Goal: Task Accomplishment & Management: Complete application form

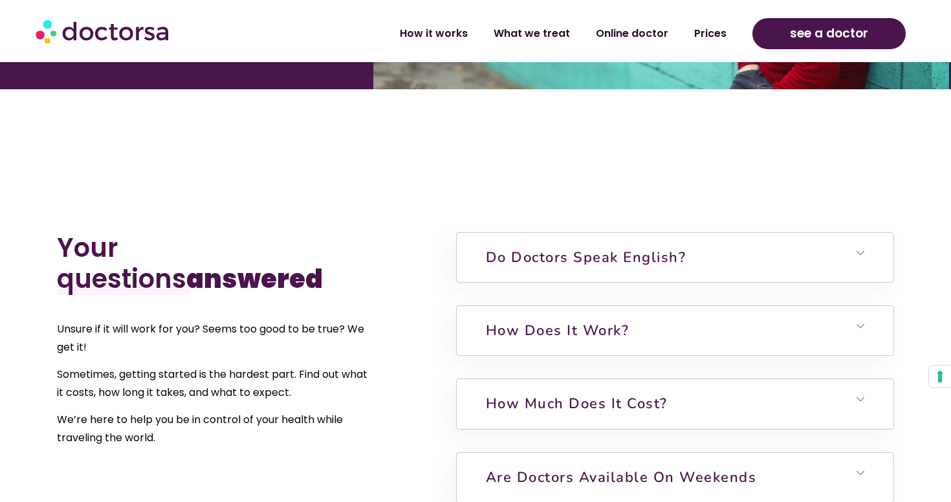
scroll to position [3079, 0]
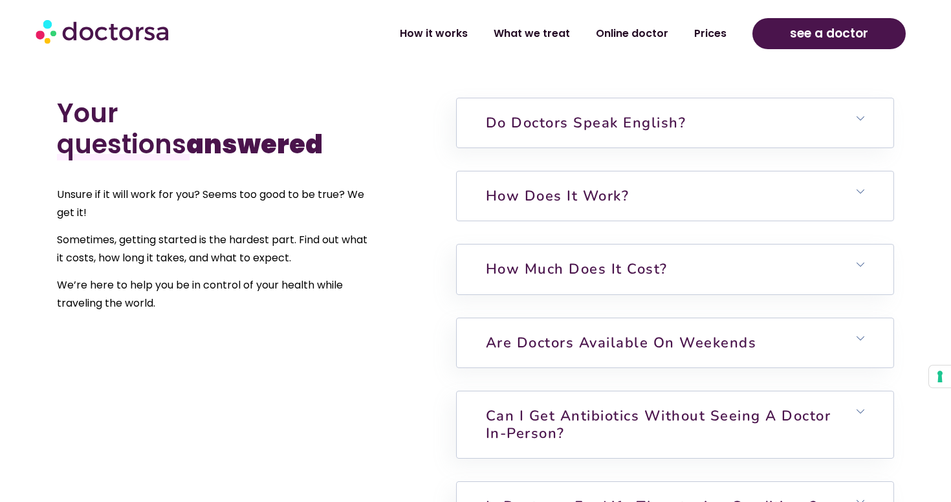
click at [869, 171] on h6 "How does it work?" at bounding box center [675, 195] width 437 height 49
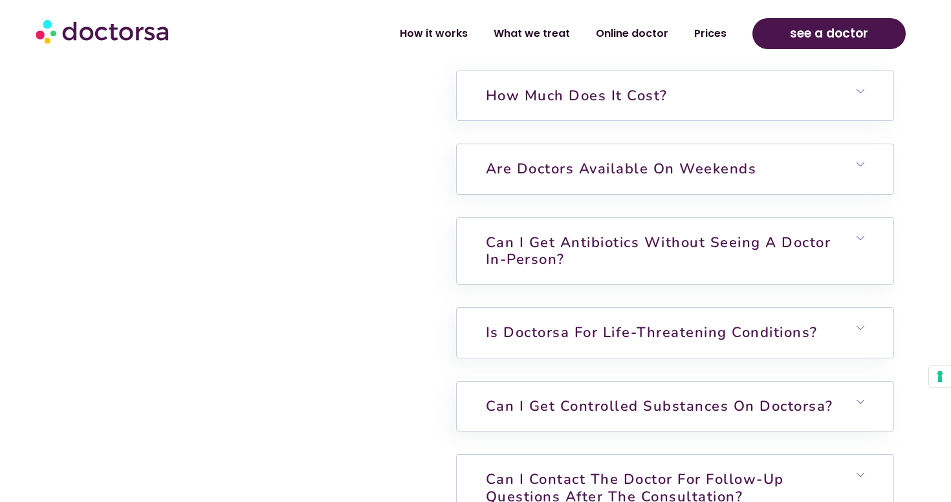
scroll to position [3369, 0]
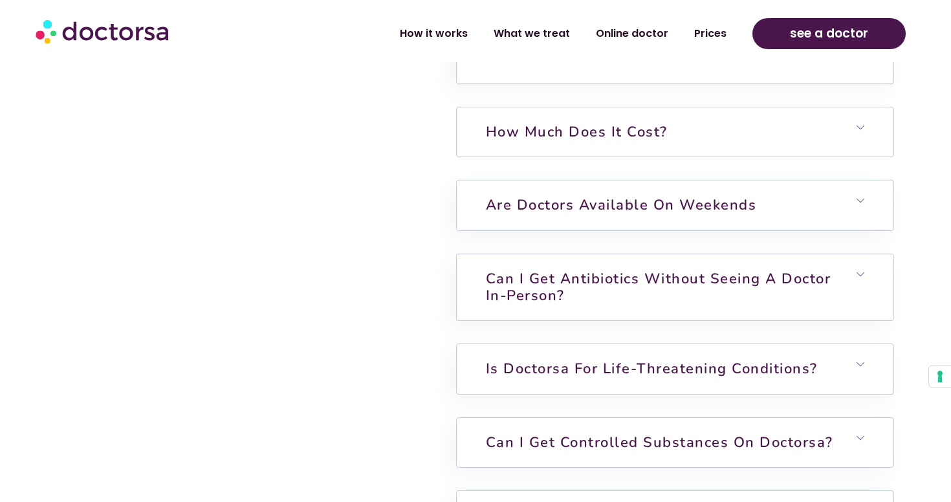
click at [871, 116] on h6 "How much does it cost?" at bounding box center [675, 131] width 437 height 49
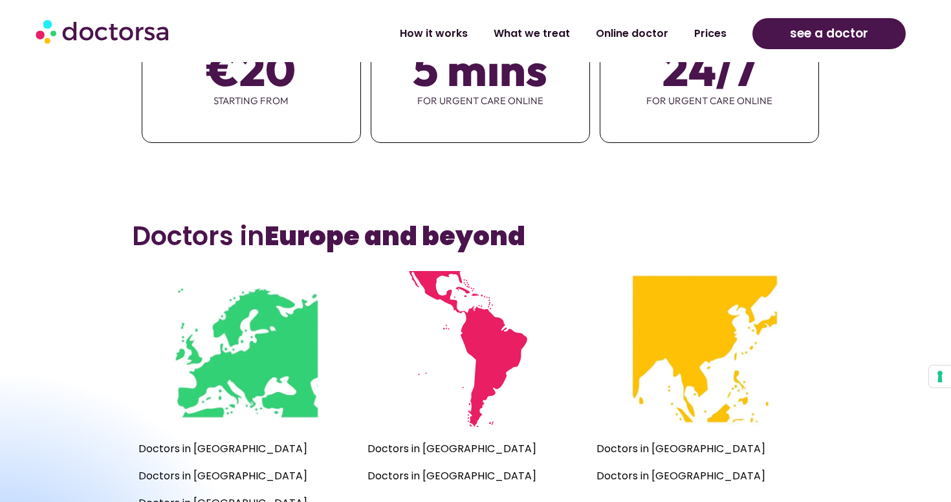
scroll to position [417, 0]
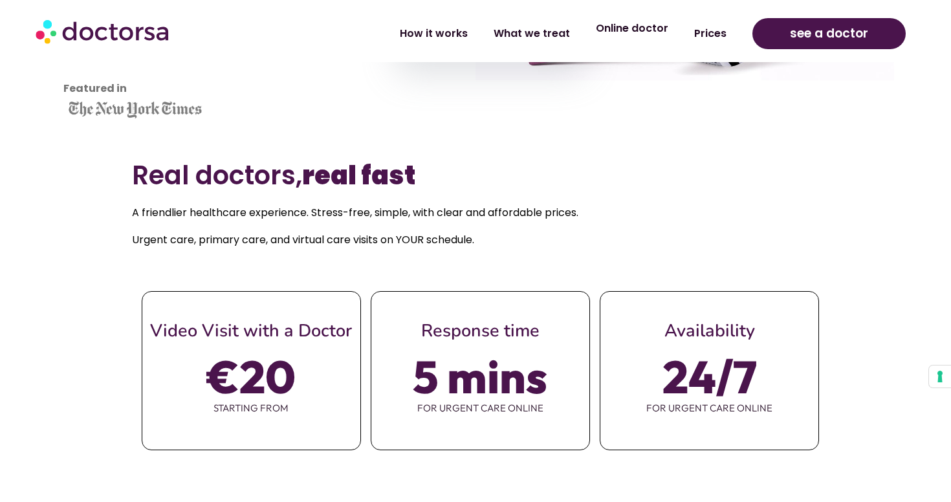
click at [639, 27] on link "Online doctor" at bounding box center [632, 29] width 98 height 30
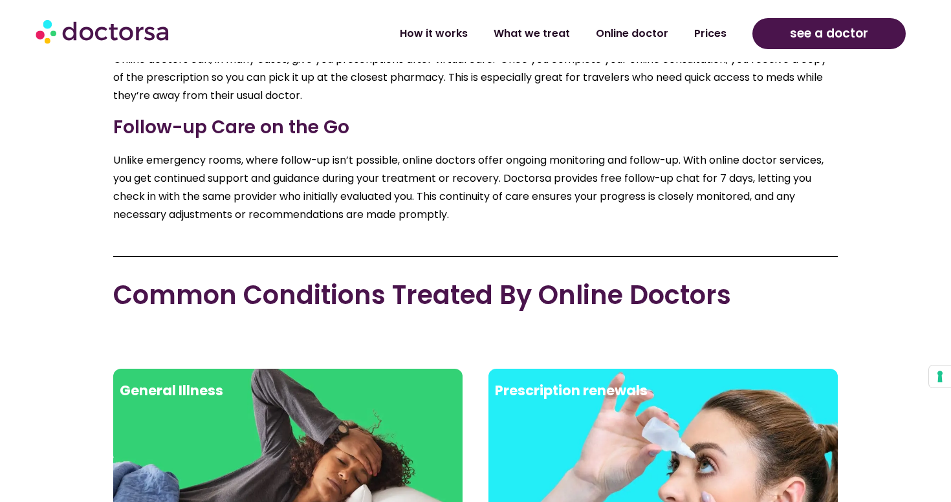
scroll to position [2228, 0]
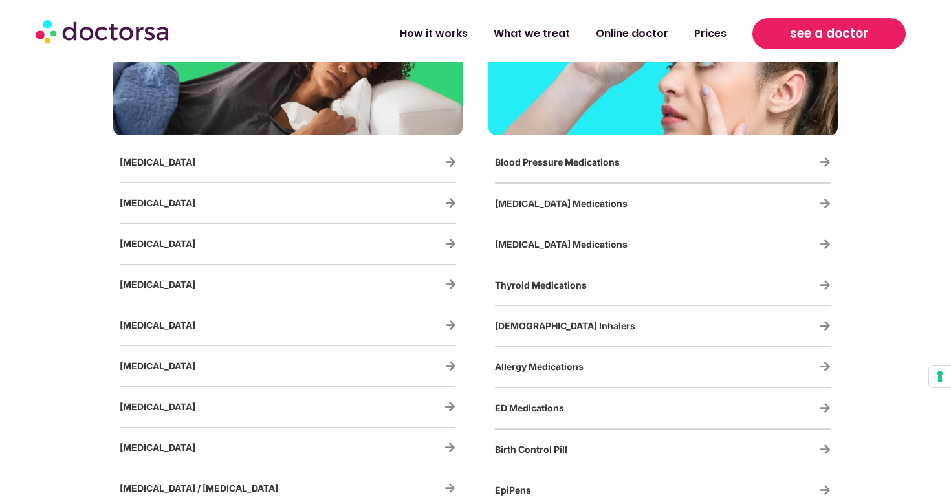
click at [833, 32] on span "see a doctor" at bounding box center [829, 33] width 78 height 21
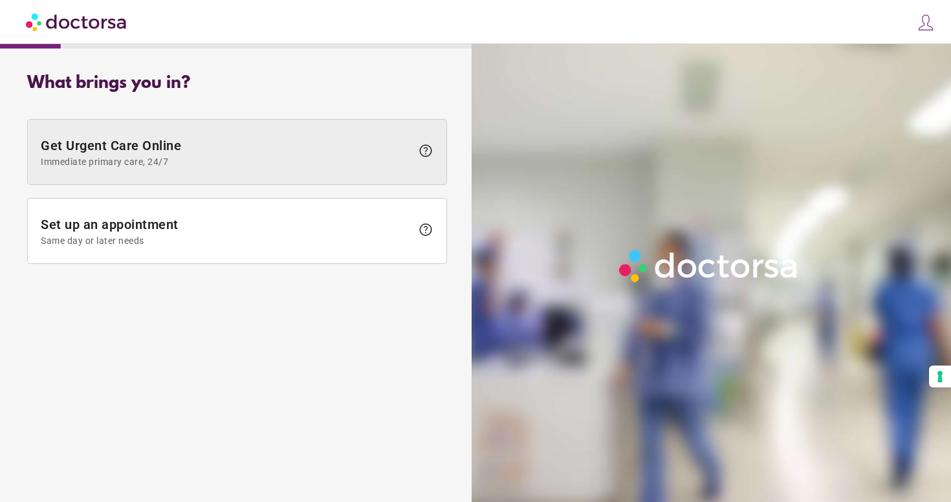
click at [369, 167] on span at bounding box center [237, 152] width 419 height 65
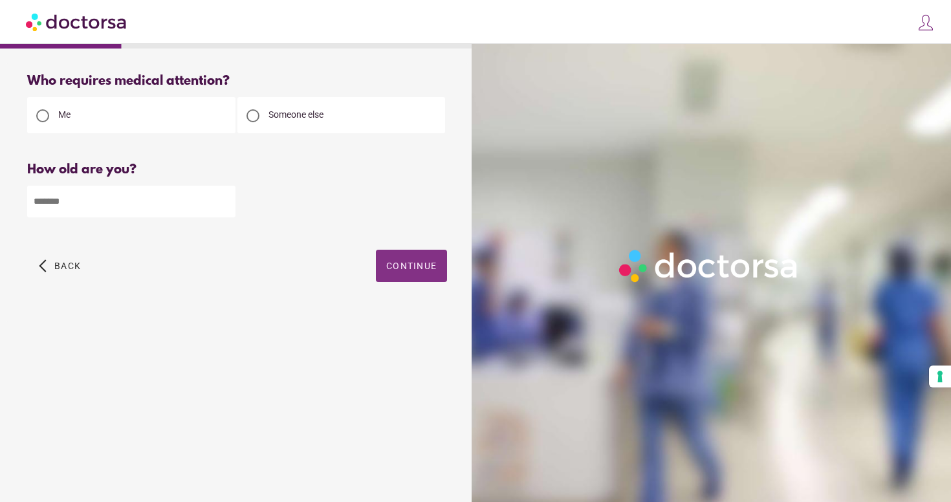
click at [415, 265] on span "Continue" at bounding box center [411, 266] width 50 height 10
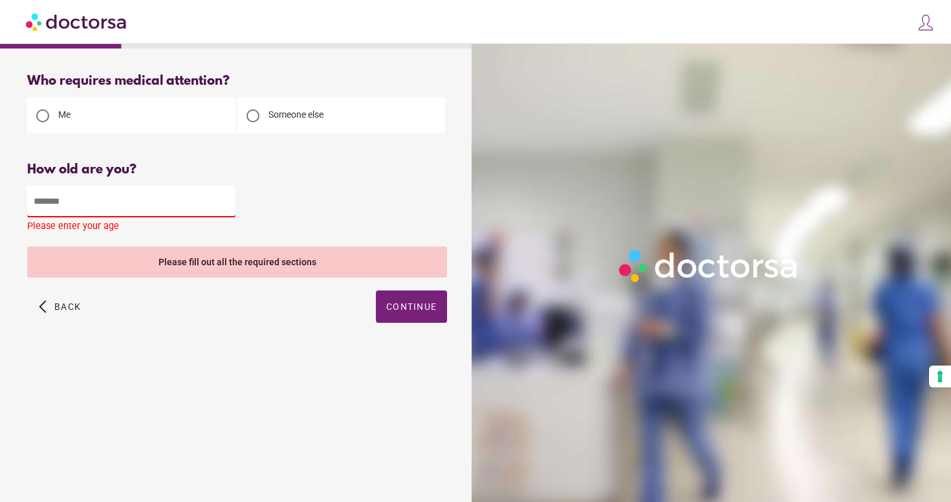
click at [188, 202] on input "number" at bounding box center [131, 202] width 208 height 32
type input "**"
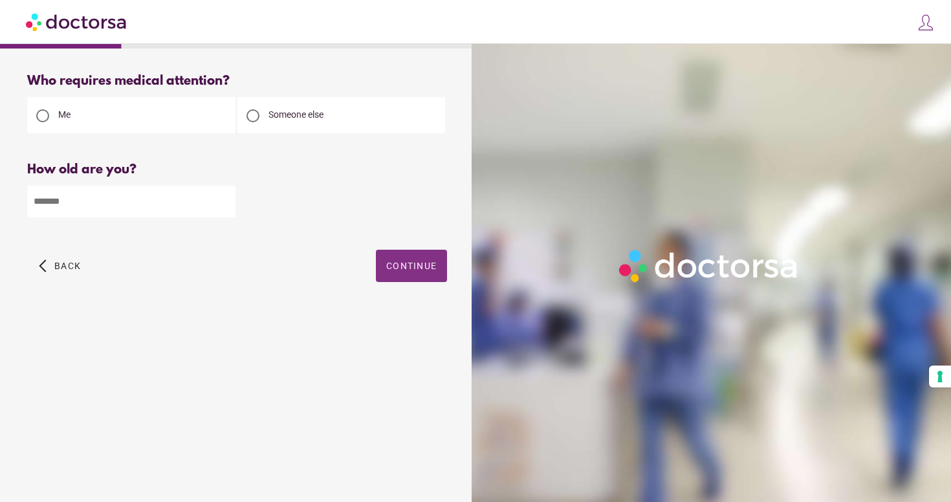
click at [406, 270] on span "Continue" at bounding box center [411, 266] width 50 height 10
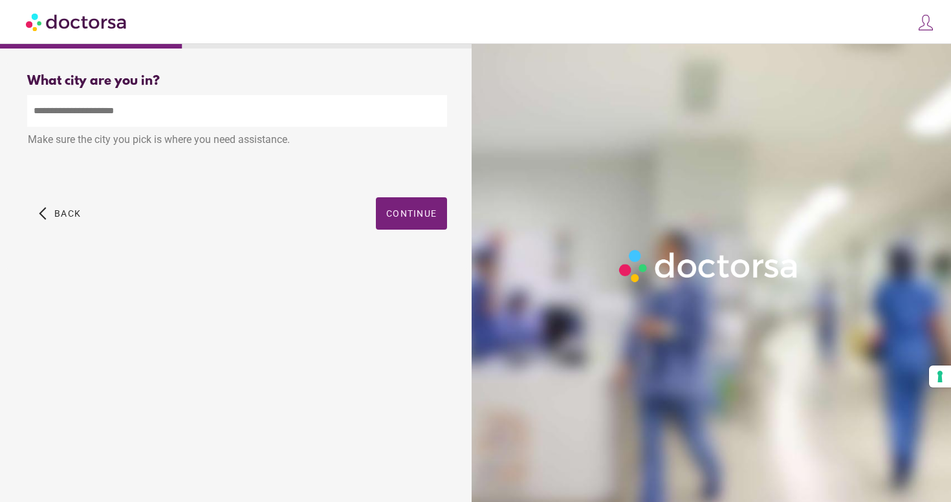
click at [287, 124] on input "text" at bounding box center [237, 111] width 420 height 32
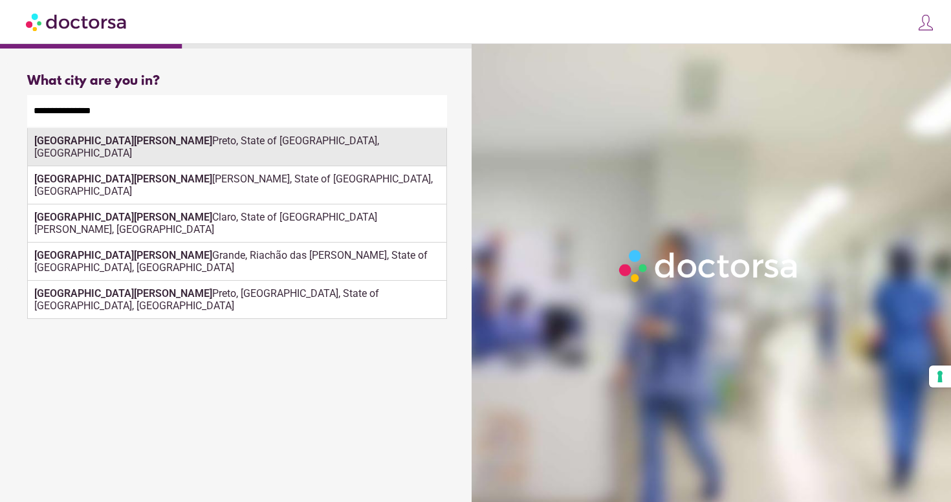
click at [272, 148] on div "São José do Rio Preto, State of São Paulo, Brazil" at bounding box center [237, 147] width 419 height 38
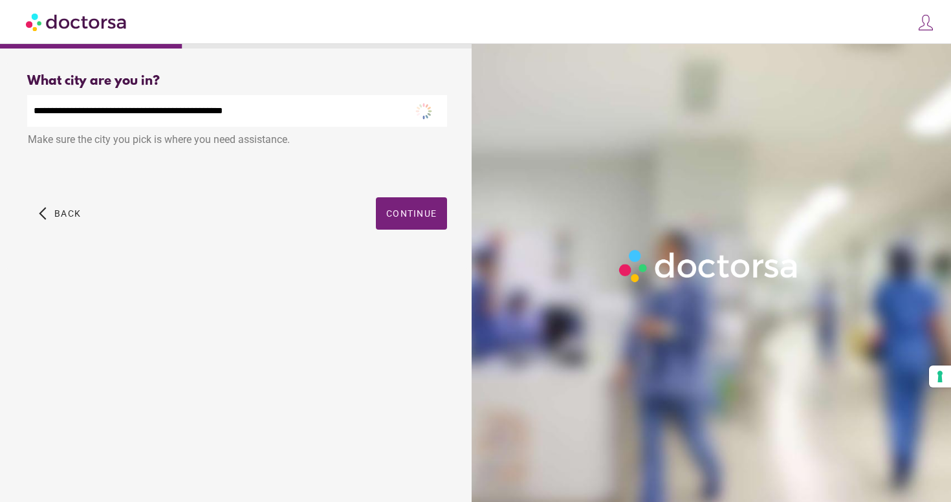
click at [364, 188] on div "**********" at bounding box center [236, 166] width 461 height 206
click at [400, 215] on span "Continue" at bounding box center [411, 213] width 50 height 10
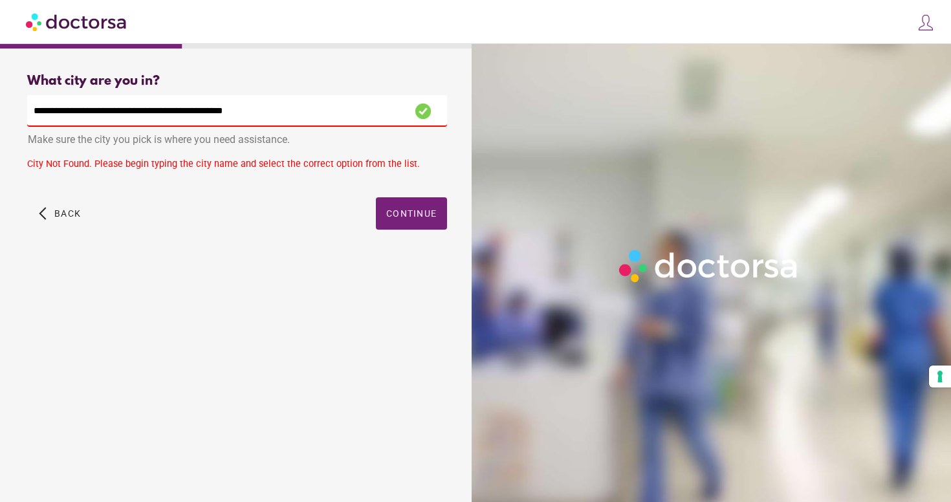
click at [305, 104] on input "**********" at bounding box center [237, 111] width 420 height 32
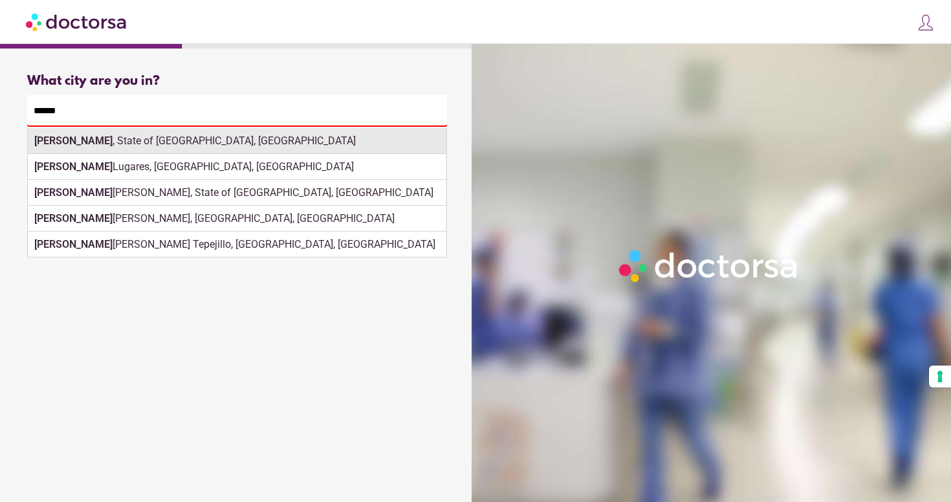
click at [272, 149] on div "Santos , State of São Paulo, Brazil" at bounding box center [237, 141] width 419 height 26
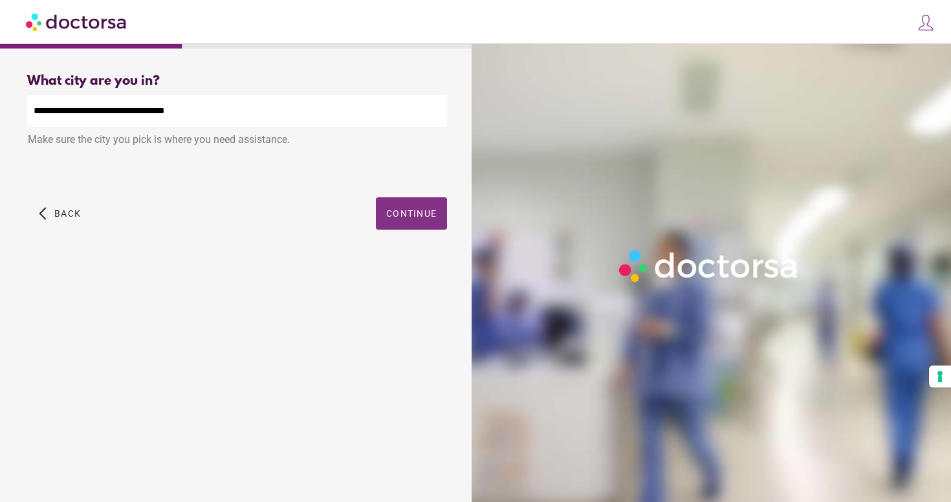
click at [433, 215] on span "Continue" at bounding box center [411, 213] width 50 height 10
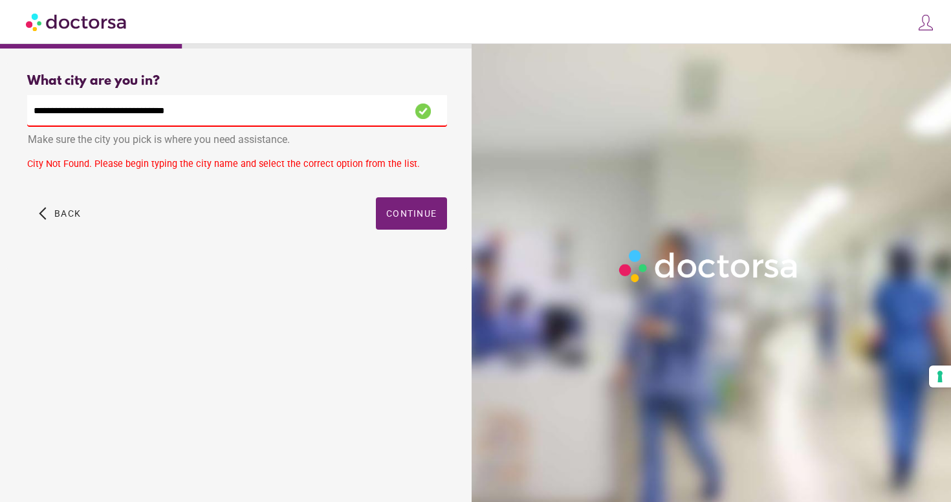
click at [330, 111] on input "**********" at bounding box center [237, 111] width 420 height 32
type input "*"
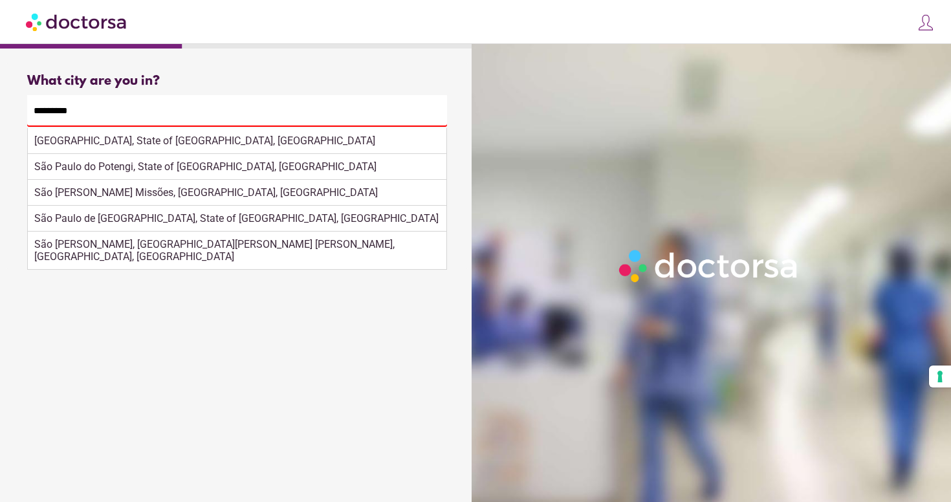
click at [279, 152] on div "Make sure the city you pick is where you need assistance." at bounding box center [237, 141] width 420 height 28
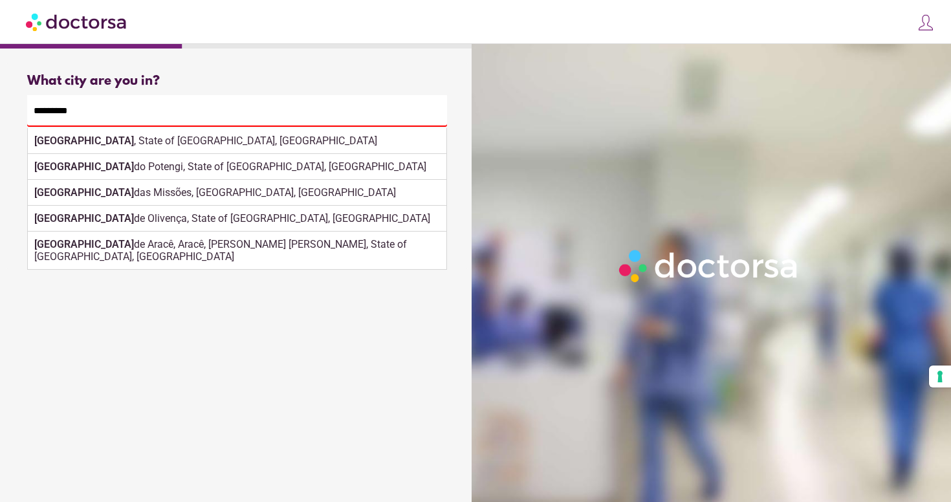
click at [300, 122] on input "*********" at bounding box center [237, 111] width 420 height 32
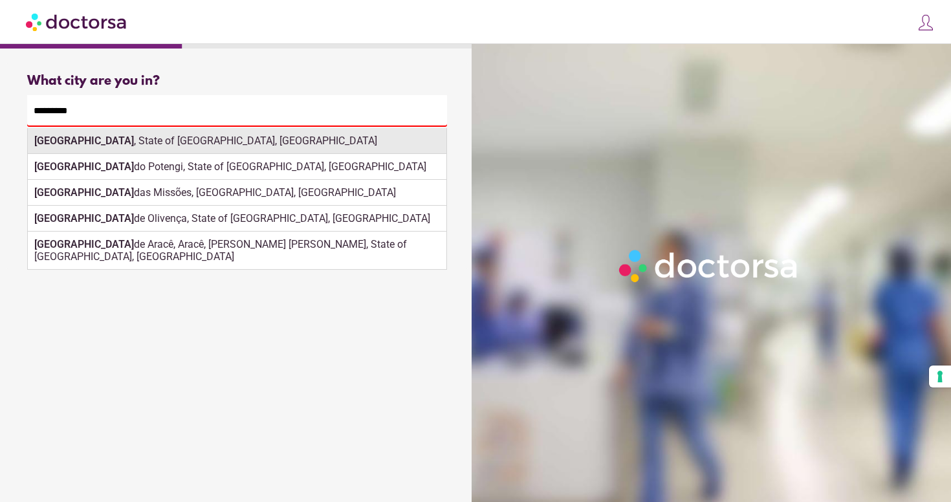
drag, startPoint x: 300, startPoint y: 122, endPoint x: 281, endPoint y: 149, distance: 33.4
click at [281, 149] on div "São Paulo , State of São Paulo, Brazil" at bounding box center [237, 141] width 419 height 26
type input "**********"
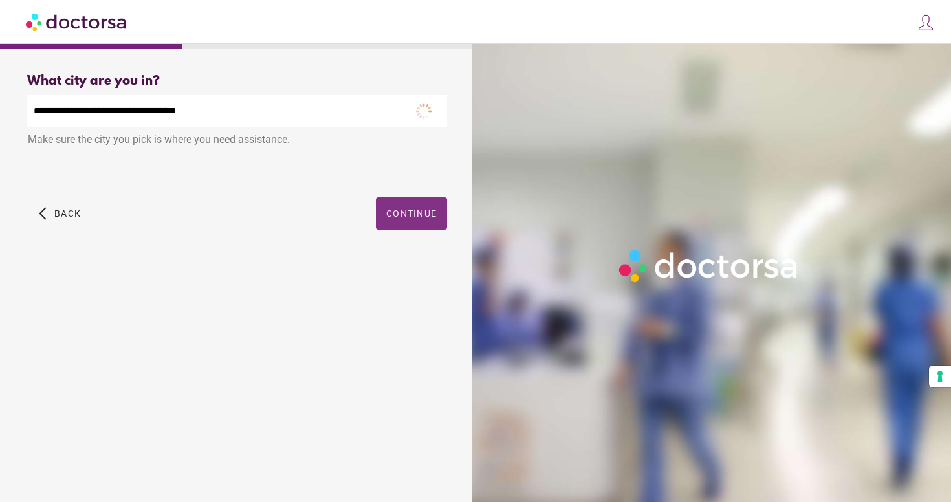
click at [440, 226] on span "button" at bounding box center [411, 213] width 71 height 32
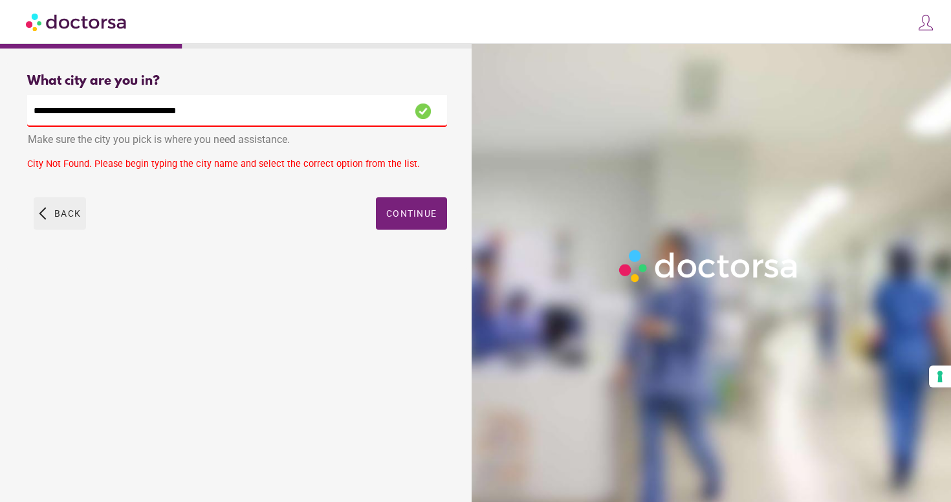
click at [51, 213] on span "button" at bounding box center [60, 213] width 52 height 32
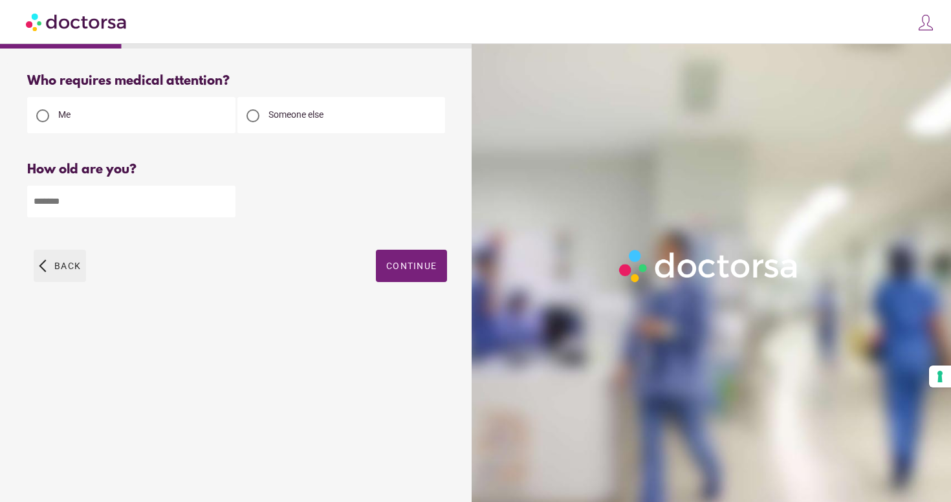
click at [71, 273] on span "button" at bounding box center [60, 266] width 52 height 32
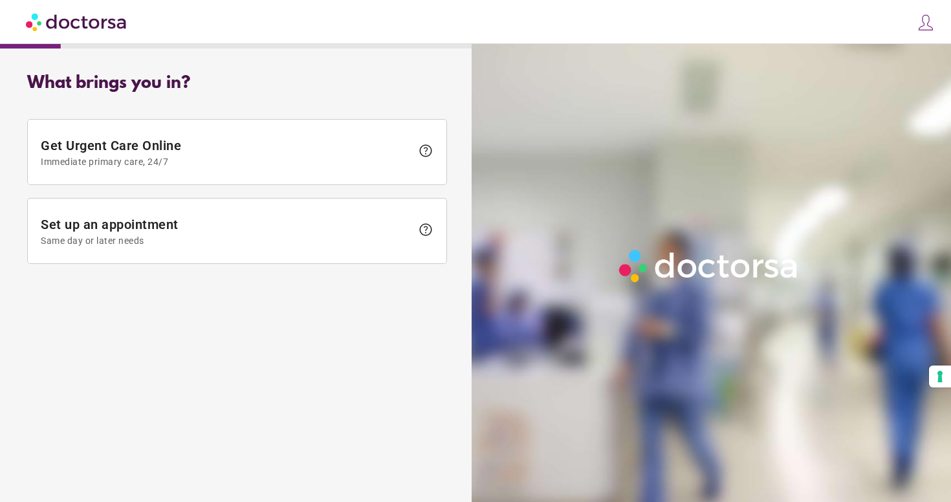
click at [53, 25] on img at bounding box center [77, 21] width 102 height 29
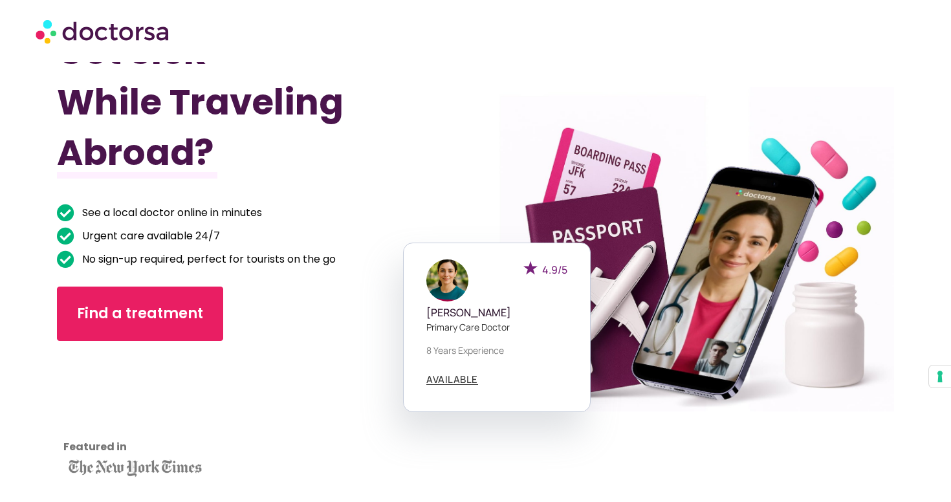
scroll to position [105, 0]
